Goal: Communication & Community: Answer question/provide support

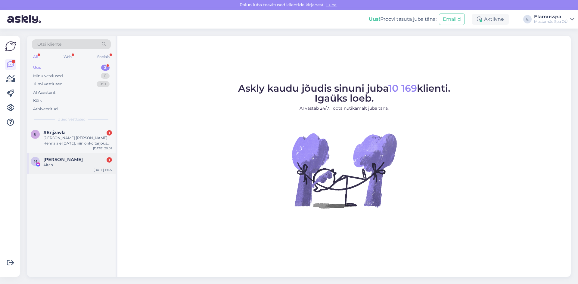
click at [76, 161] on div "Marina Pv 1" at bounding box center [77, 159] width 69 height 5
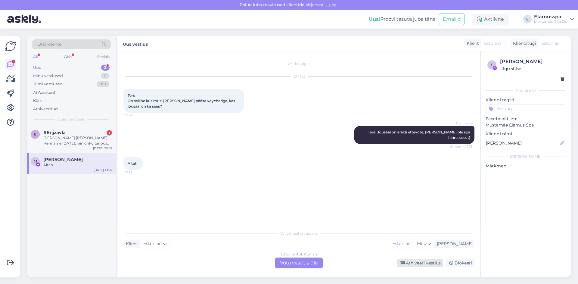
click at [415, 260] on div "Arhiveeri vestlus" at bounding box center [420, 263] width 46 height 8
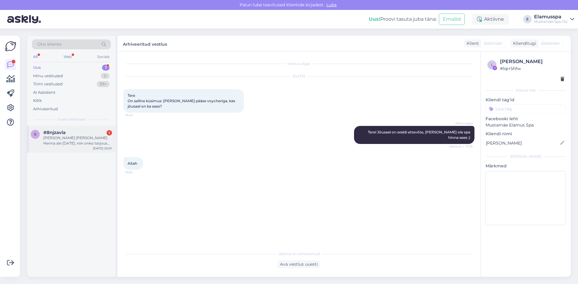
click at [53, 142] on div "[PERSON_NAME] [PERSON_NAME] Henna ale [DATE], niin onko tarjous voimassa sunnun…" at bounding box center [77, 140] width 69 height 11
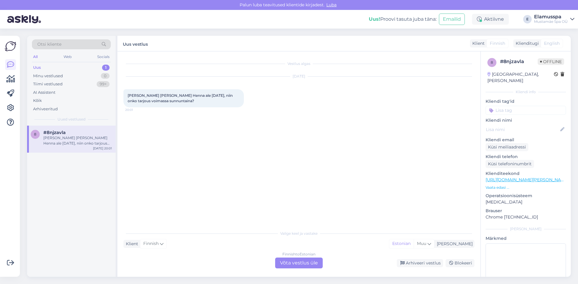
click at [320, 263] on div "Finnish to Estonian Võta vestlus üle" at bounding box center [299, 263] width 48 height 11
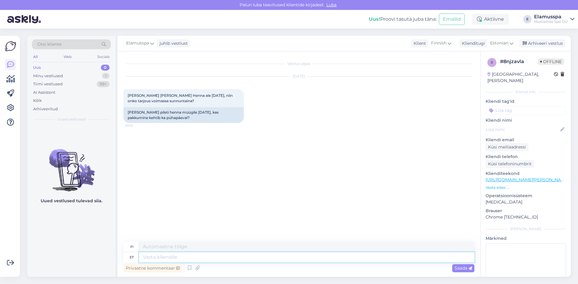
click at [178, 254] on textarea at bounding box center [306, 258] width 335 height 10
type textarea "Tere, s"
type textarea "Hei,"
type textarea "Tere, sõltub"
type textarea "Hei, se riippuu."
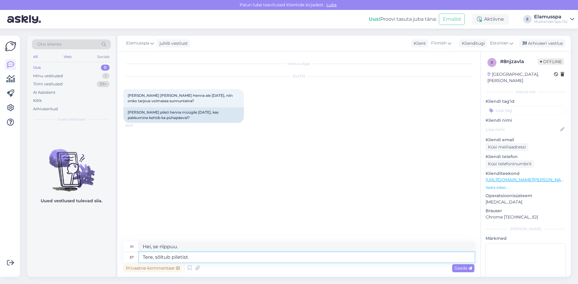
type textarea "Tere, sõltub piletist."
type textarea "Hei, riippuu lipusta."
type textarea "Tere, sõltub piletist. Peal p"
type textarea "Hei, se riippuu lipusta."
type textarea "Tere, sõltub piletist. Peal peab ole"
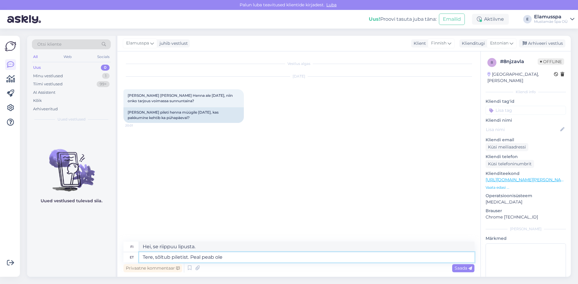
type textarea "Hei, se riippuu lipusta. Sinun täytyy"
type textarea "Tere, sõltub piletist. Peal peab olema k"
type textarea "Hei, se riippuu lipusta. Sen täytyy olla päällä"
type textarea "Tere, sõltub piletist. Peal peab olema kirjas"
type textarea "Hei, se riippuu lipusta. Lipussa pitäisi niin lukea."
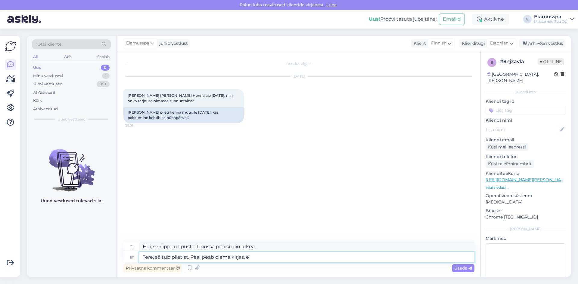
type textarea "Tere, sõltub piletist. Peal peab olema kirjas, et"
type textarea "Hei, se riippuu lipusta. Siinä pitäisi lukea,"
type textarea "Tere, sõltub piletist. Peal peab olema kirjas, et"
type textarea "Hei, se riippuu lipusta. Siinä pitäisi lukea, [PERSON_NAME]"
type textarea "Tere, sõltub piletist. Peal peab olema kirjas, et kehtib n"
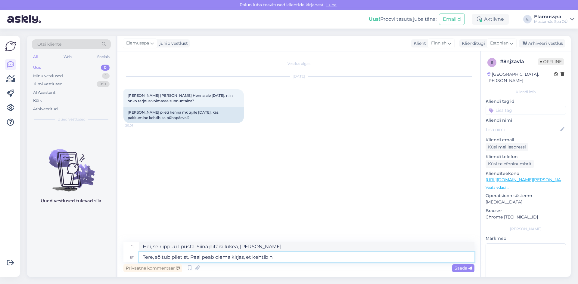
type textarea "Hei, se riippuu lipusta. Siinä pitäisi lukea, [PERSON_NAME] se on voimassa."
type textarea "Tere, sõltub piletist. Peal peab olema kirjas, et kehtib nädalavahetusel ka."
type textarea "Hei, se riippuu lipusta. Siinä pitäisi lukea, [PERSON_NAME] se on voimassa myös…"
click at [334, 256] on textarea "Tere, sõltub piletist. Peal peab olema kirjas, et kehtib nädalavahetusel ka." at bounding box center [306, 258] width 335 height 10
type textarea "Tere, sõltub piletist. Peal peab olema kirjas, et kehtib nädalavahetusel ka."
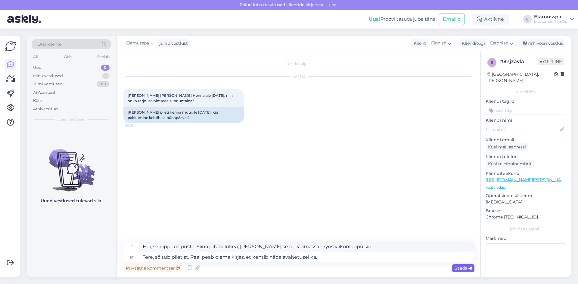
click at [464, 265] on div "Saada" at bounding box center [463, 269] width 22 height 8
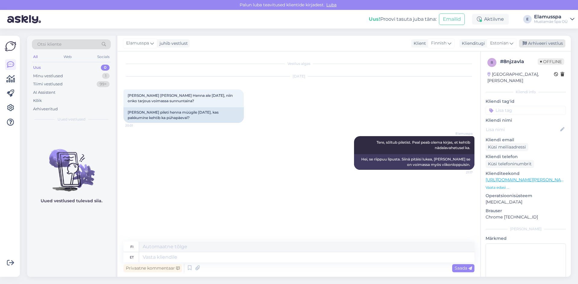
click at [548, 44] on div "Arhiveeri vestlus" at bounding box center [542, 43] width 46 height 8
